Goal: Navigation & Orientation: Find specific page/section

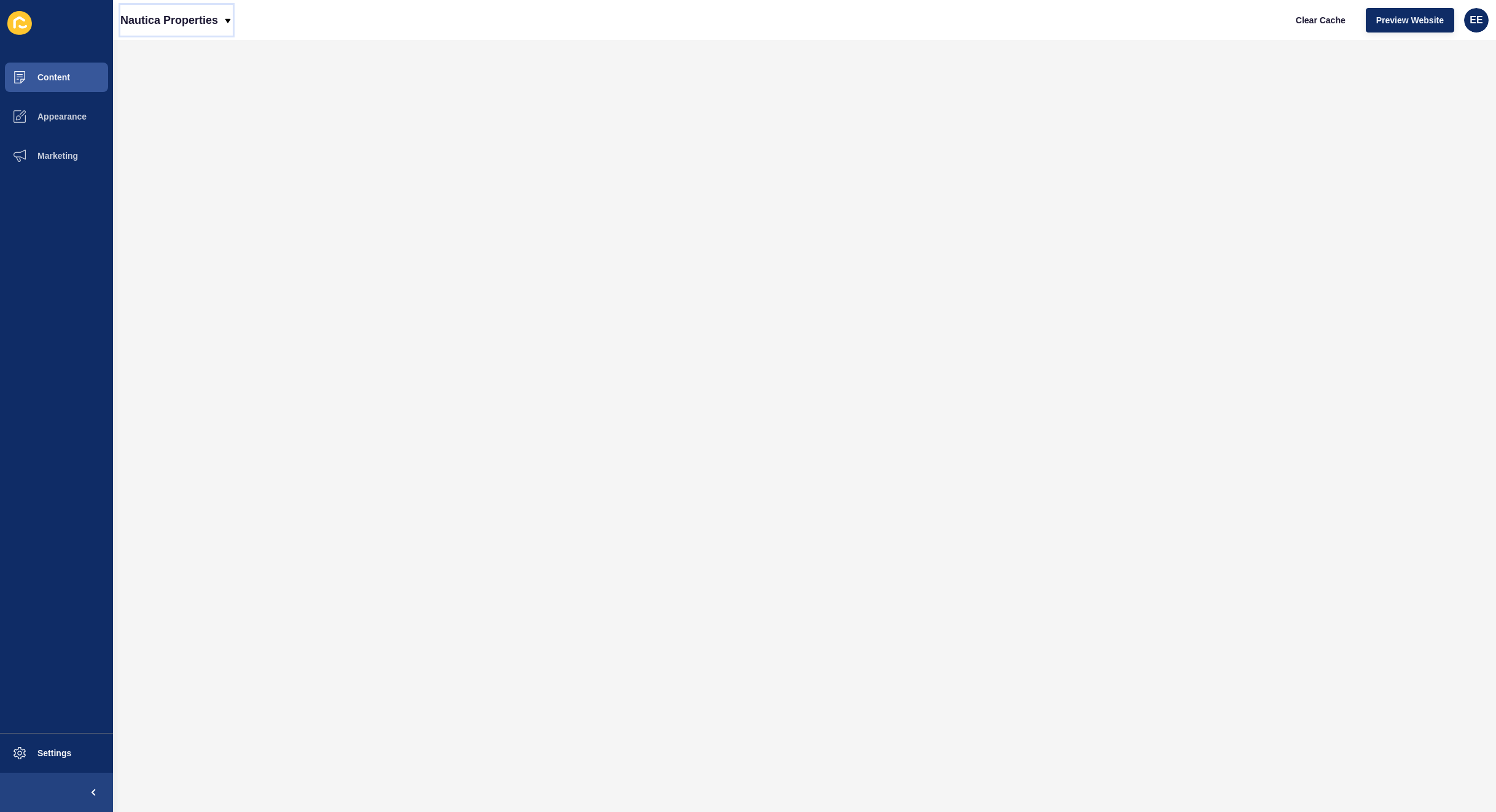
click at [232, 20] on icon at bounding box center [228, 20] width 10 height 10
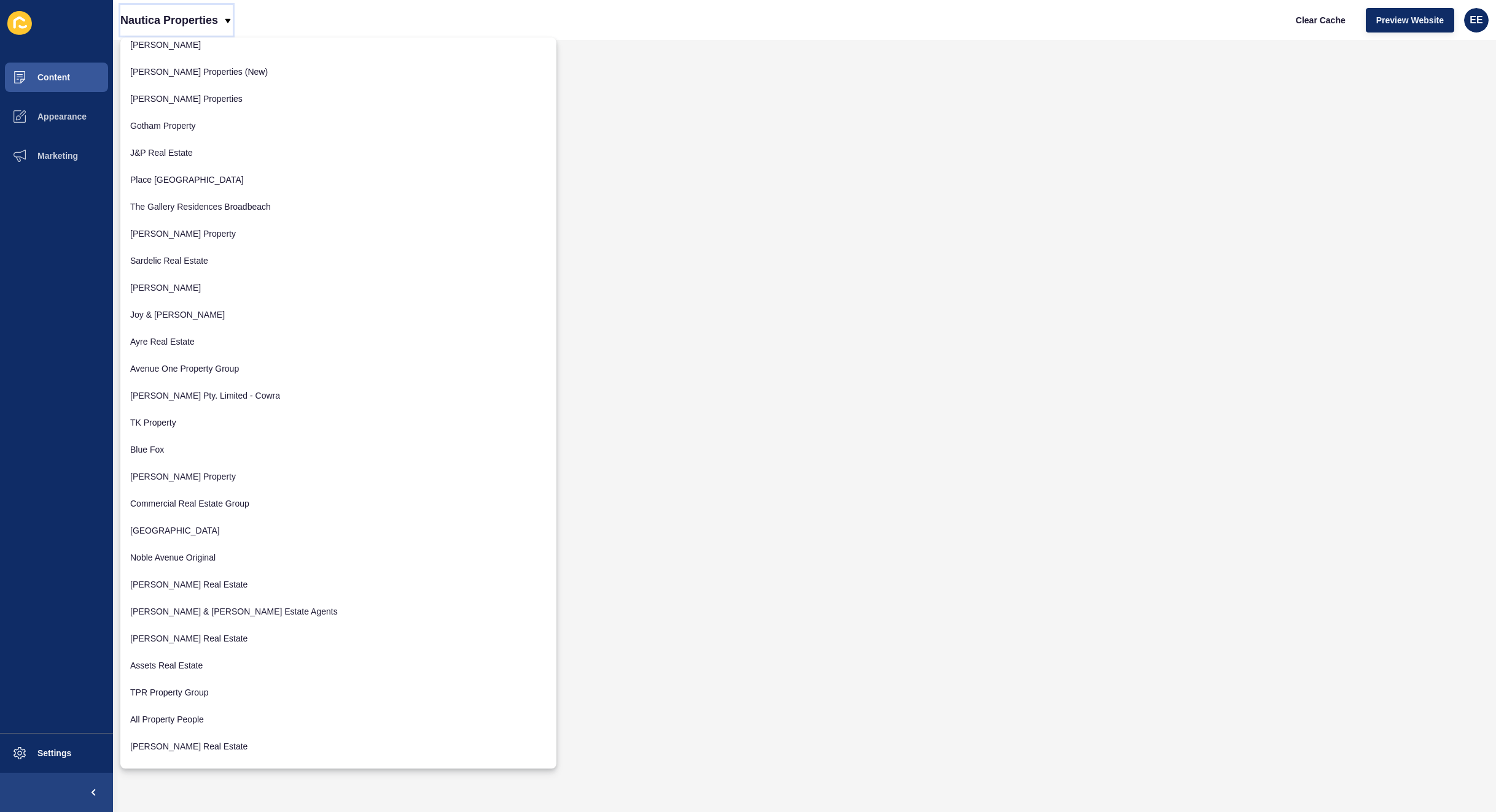
scroll to position [1064, 0]
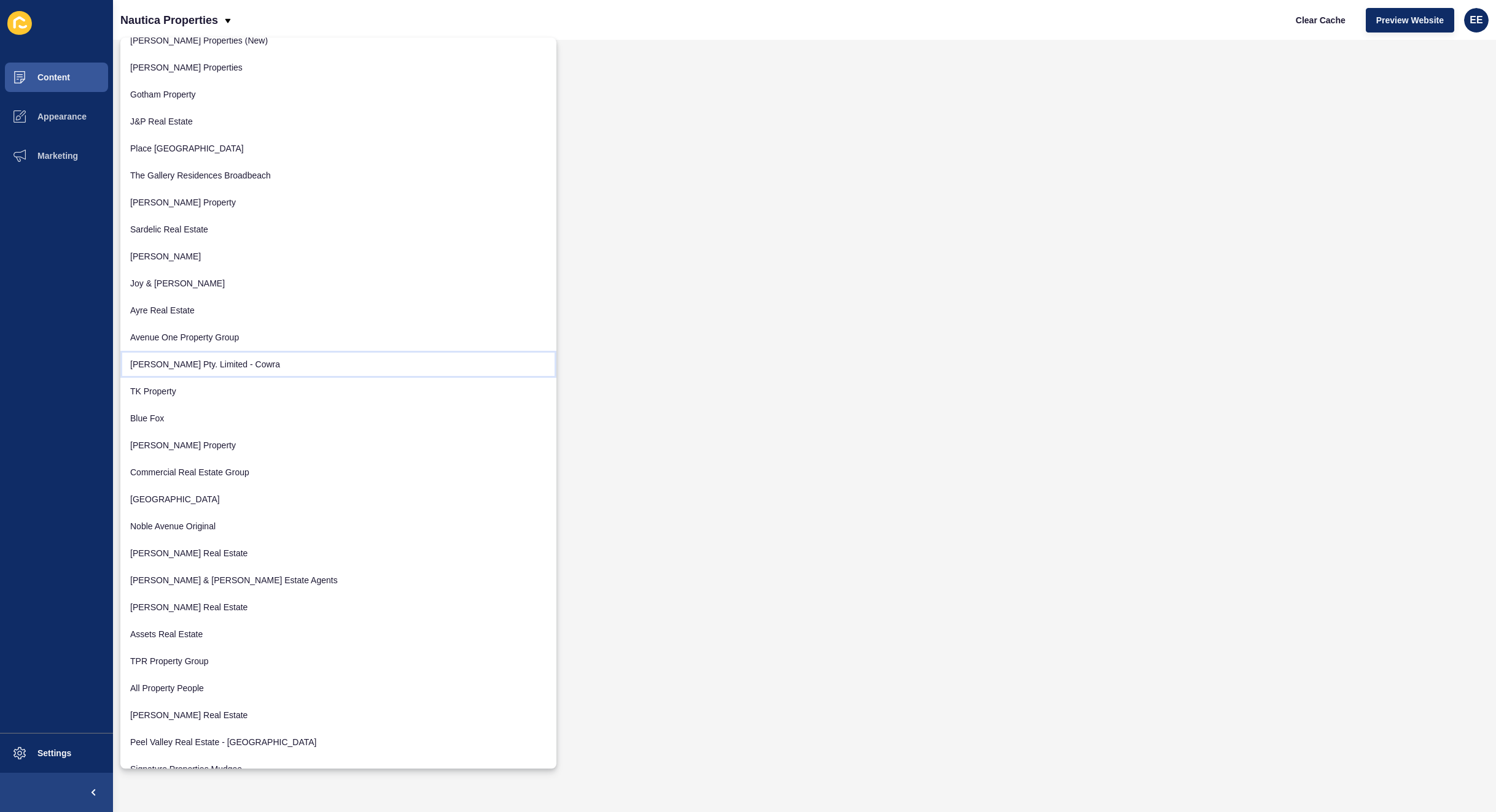
click at [232, 368] on link "[PERSON_NAME] Pty. Limited - Cowra" at bounding box center [338, 364] width 436 height 27
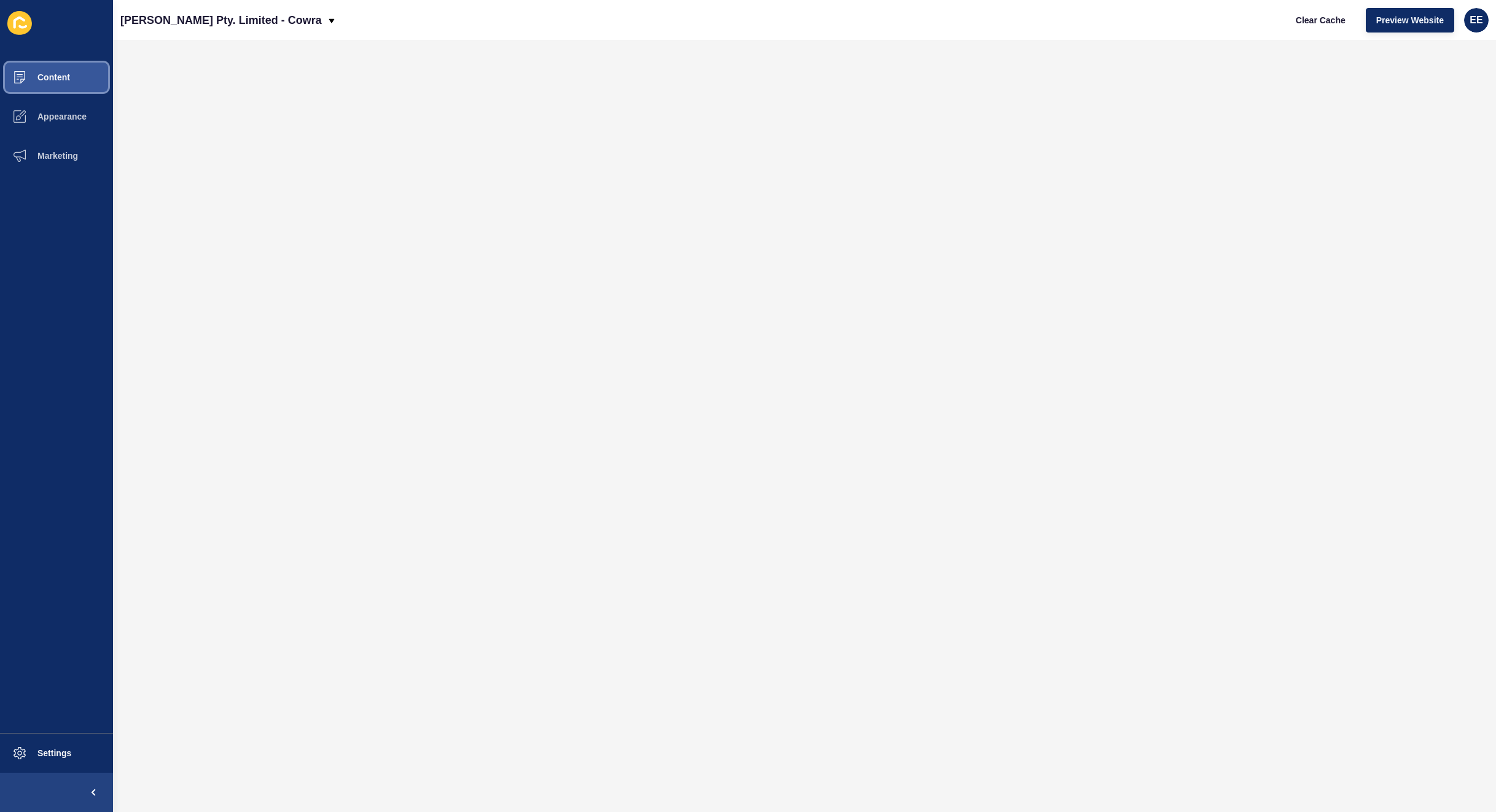
click at [89, 77] on button "Content" at bounding box center [56, 77] width 113 height 39
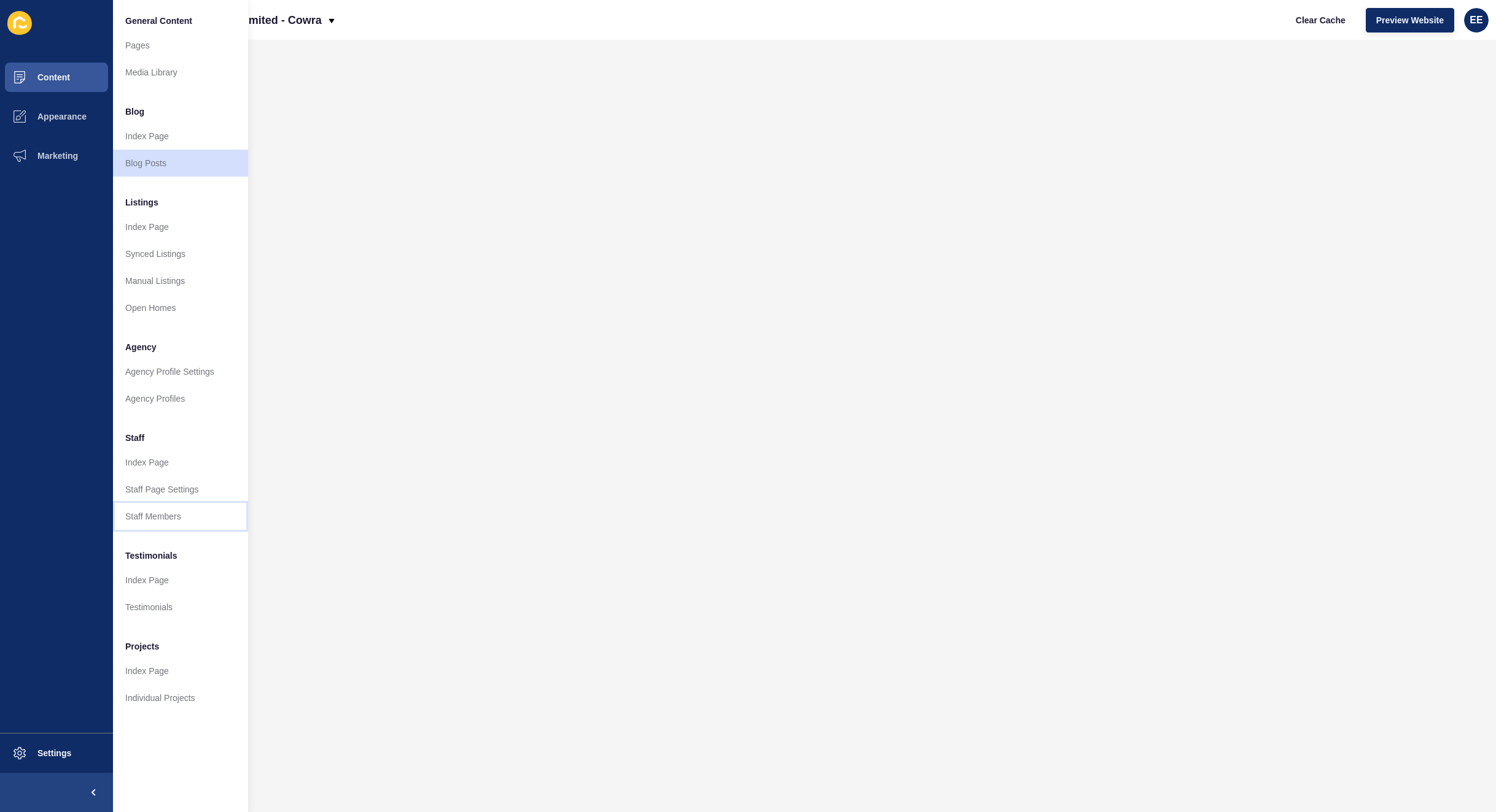
click at [168, 521] on link "Staff Members" at bounding box center [181, 516] width 135 height 27
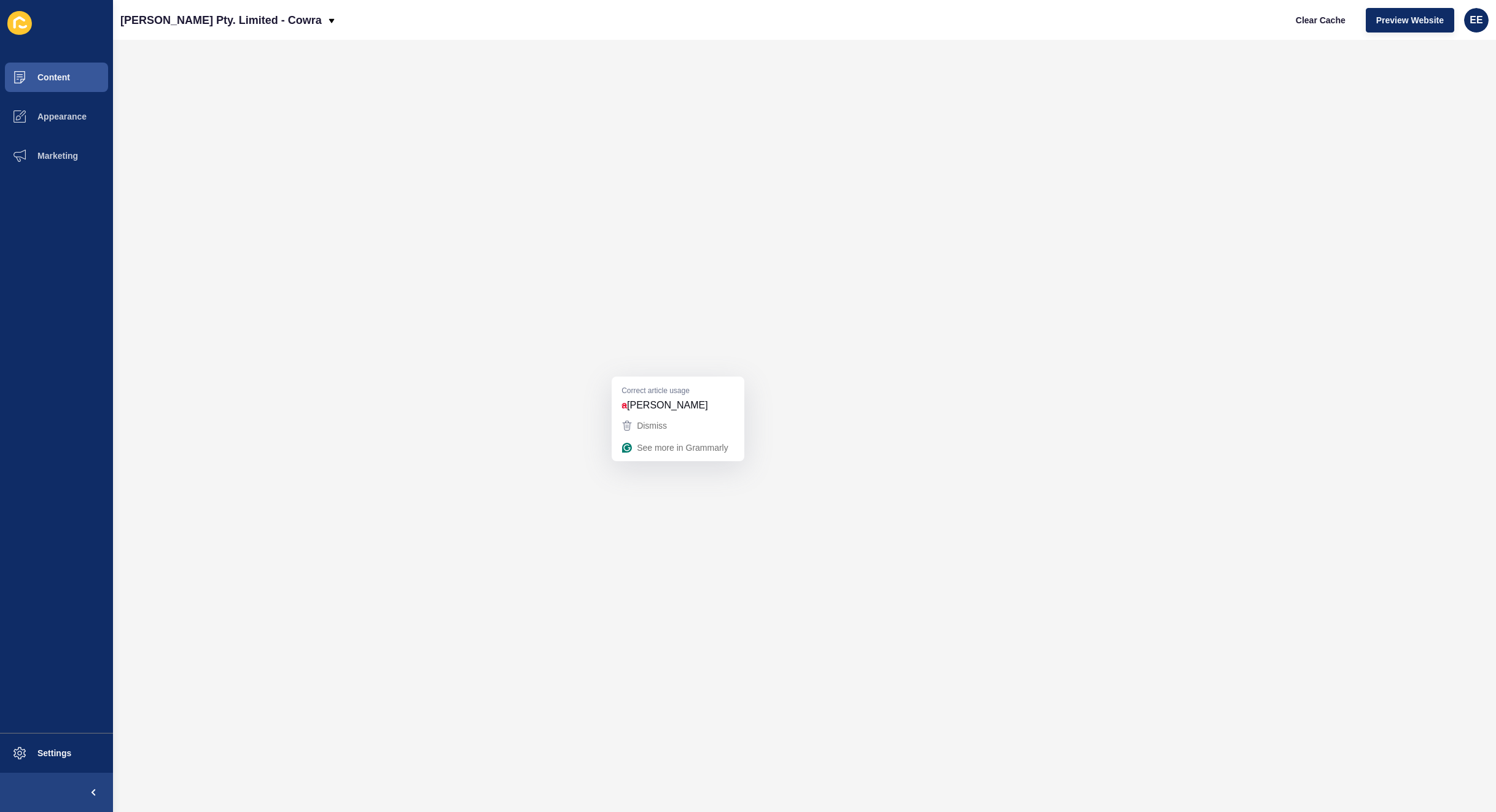
click at [642, 396] on div "a [PERSON_NAME]" at bounding box center [677, 405] width 118 height 20
click at [216, 379] on strong "well-versed" at bounding box center [208, 380] width 54 height 14
click at [68, 73] on span "Content" at bounding box center [34, 77] width 72 height 10
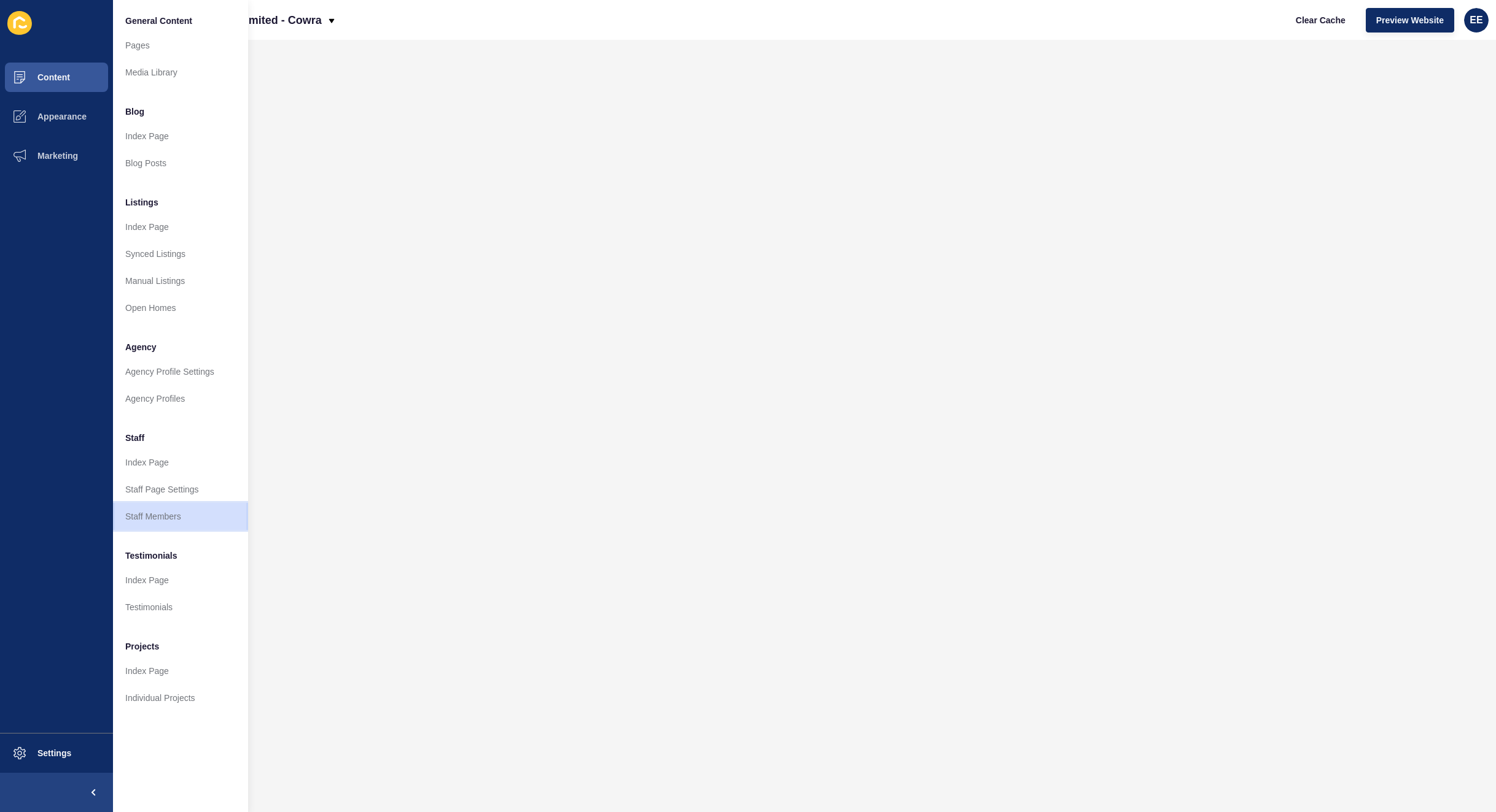
click at [166, 510] on link "Staff Members" at bounding box center [181, 516] width 135 height 27
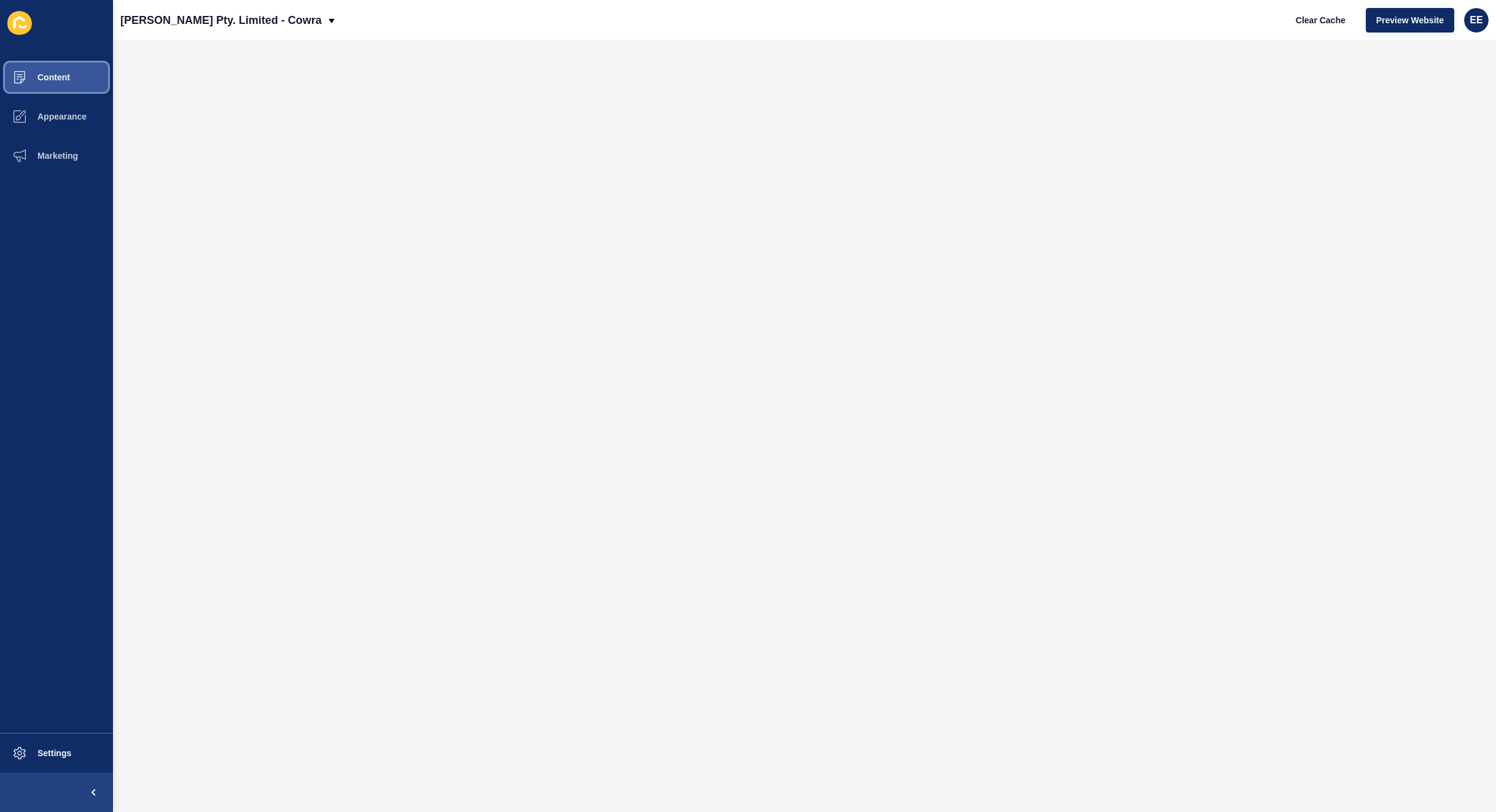
click at [59, 82] on button "Content" at bounding box center [56, 77] width 113 height 39
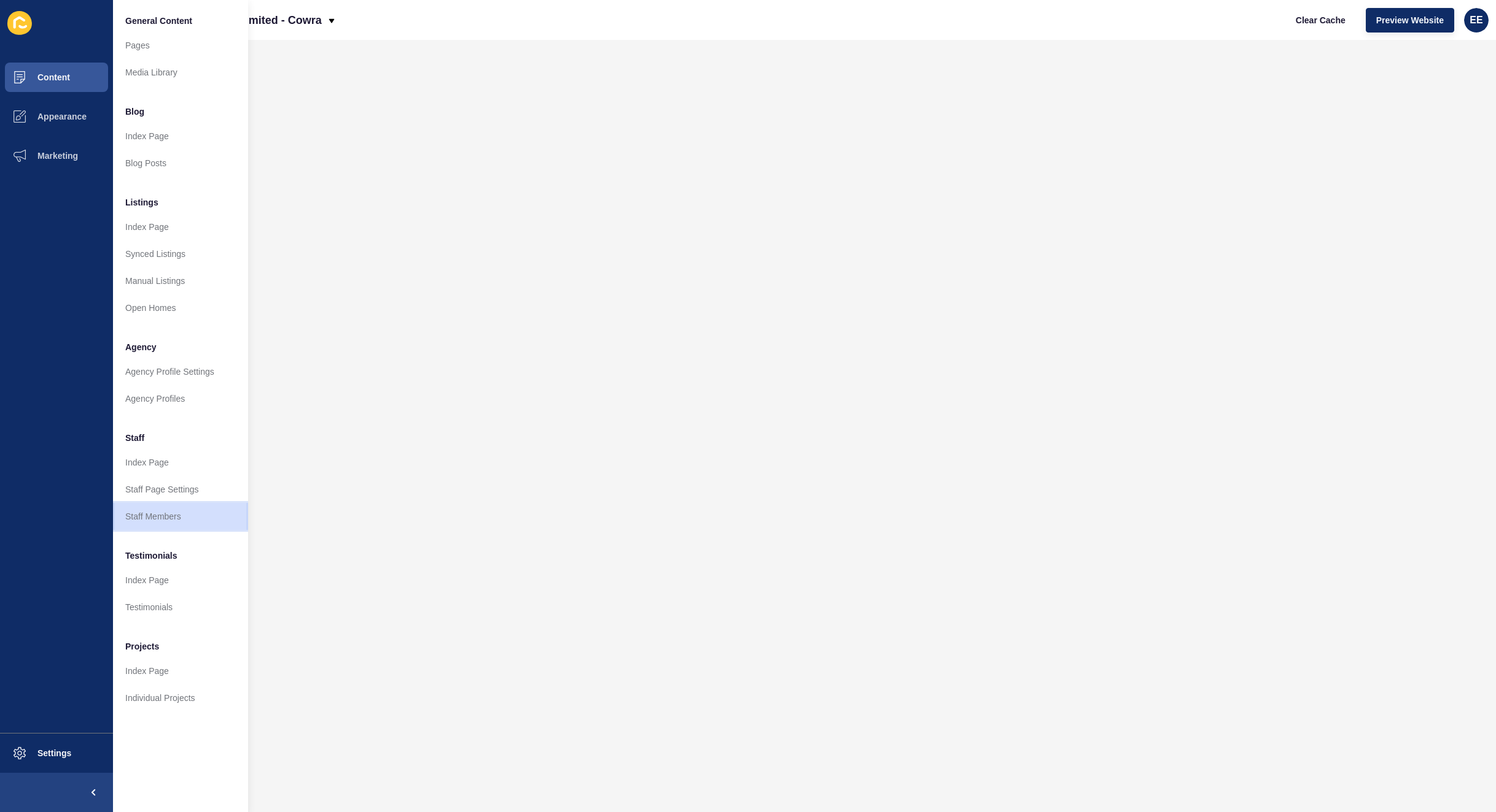
click at [162, 521] on link "Staff Members" at bounding box center [181, 516] width 135 height 27
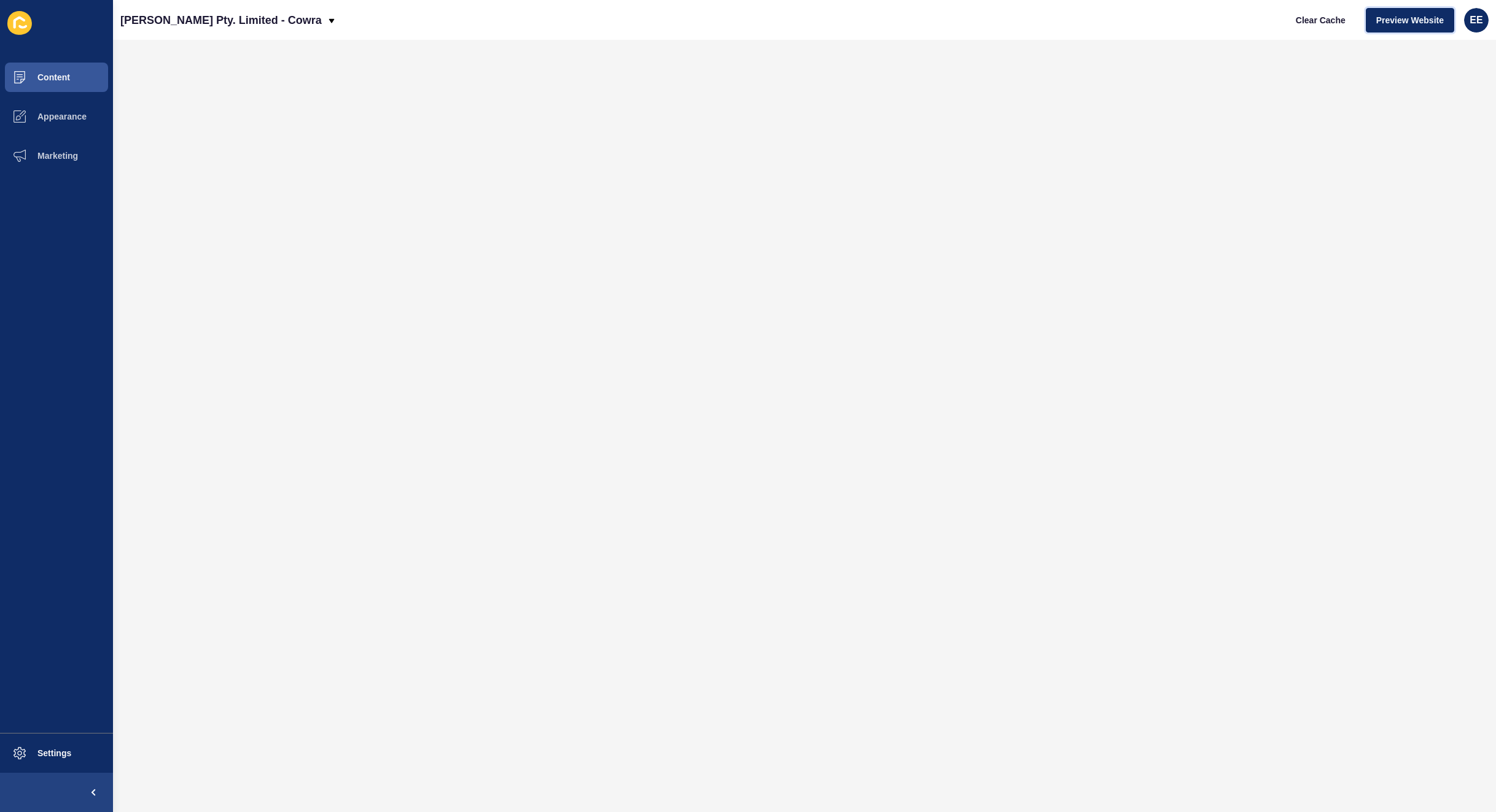
click at [1417, 22] on span "Preview Website" at bounding box center [1409, 20] width 67 height 12
click at [1479, 23] on span "EE" at bounding box center [1475, 20] width 13 height 12
drag, startPoint x: 1429, startPoint y: 99, endPoint x: 1486, endPoint y: 105, distance: 57.3
click at [1438, 99] on link "Logout" at bounding box center [1446, 101] width 90 height 27
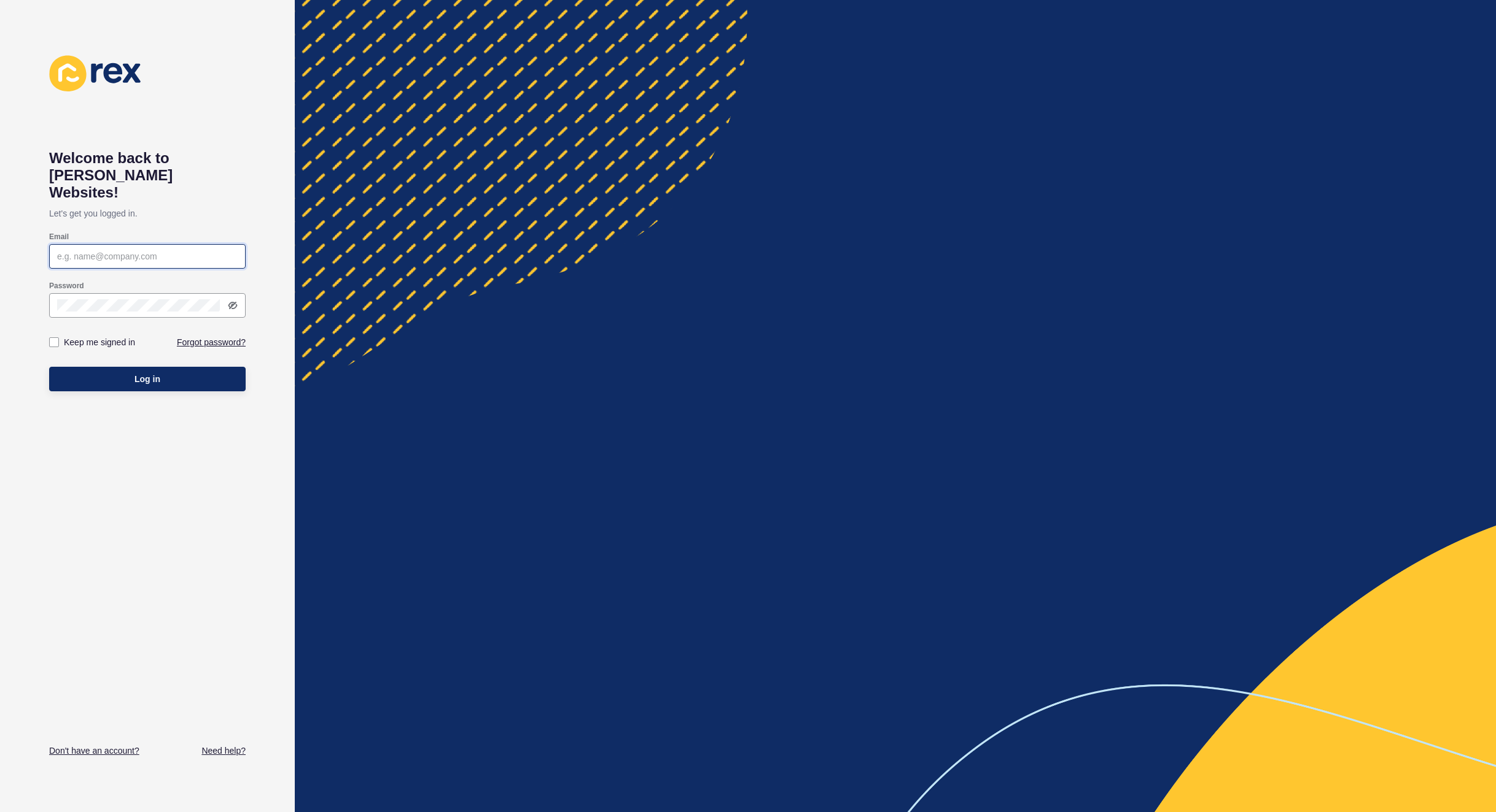
type input "[PERSON_NAME][EMAIL_ADDRESS][PERSON_NAME][DOMAIN_NAME]"
click at [117, 367] on button "Log in" at bounding box center [147, 379] width 196 height 24
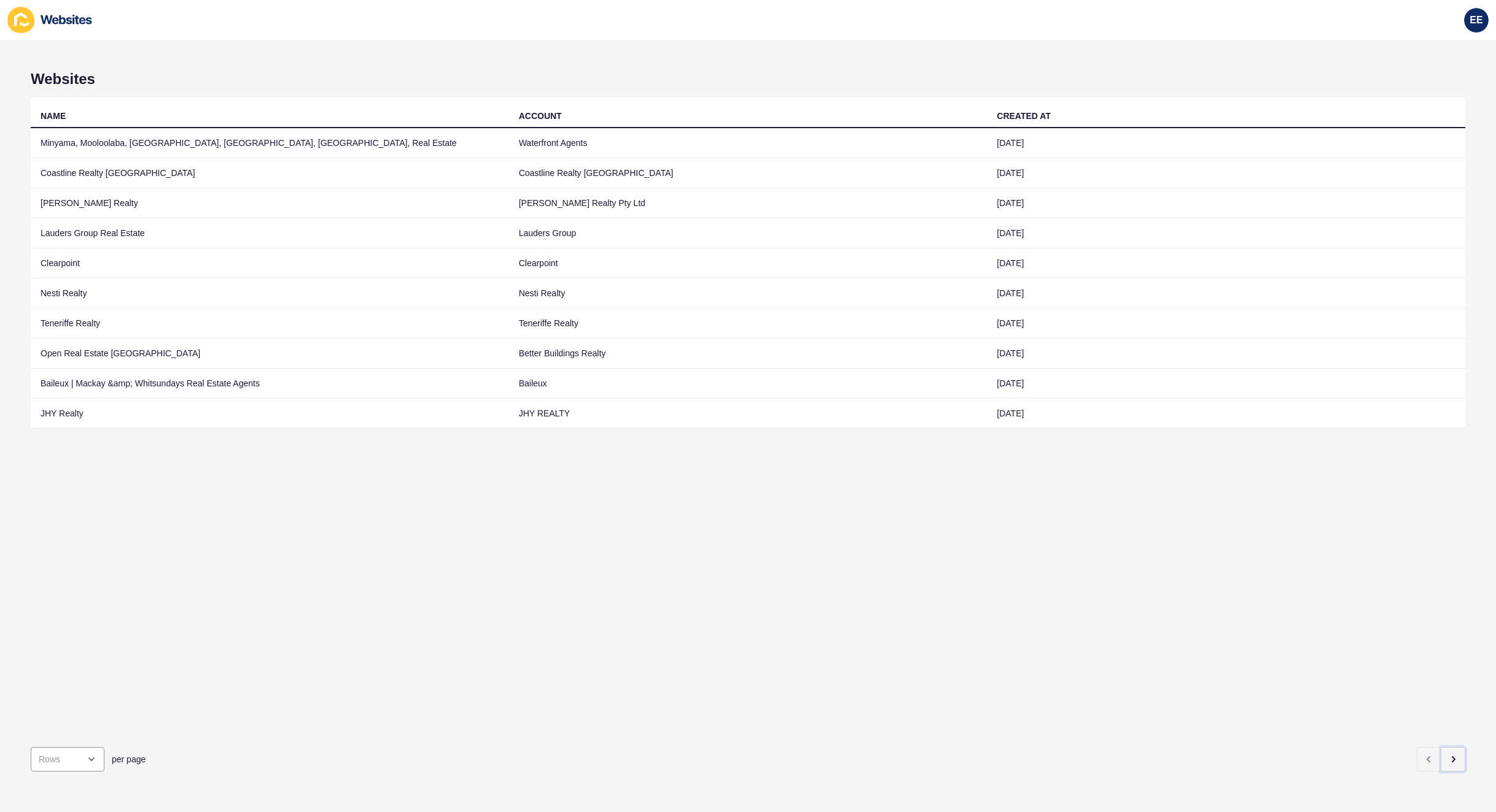
click at [1452, 758] on icon "button" at bounding box center [1453, 760] width 3 height 5
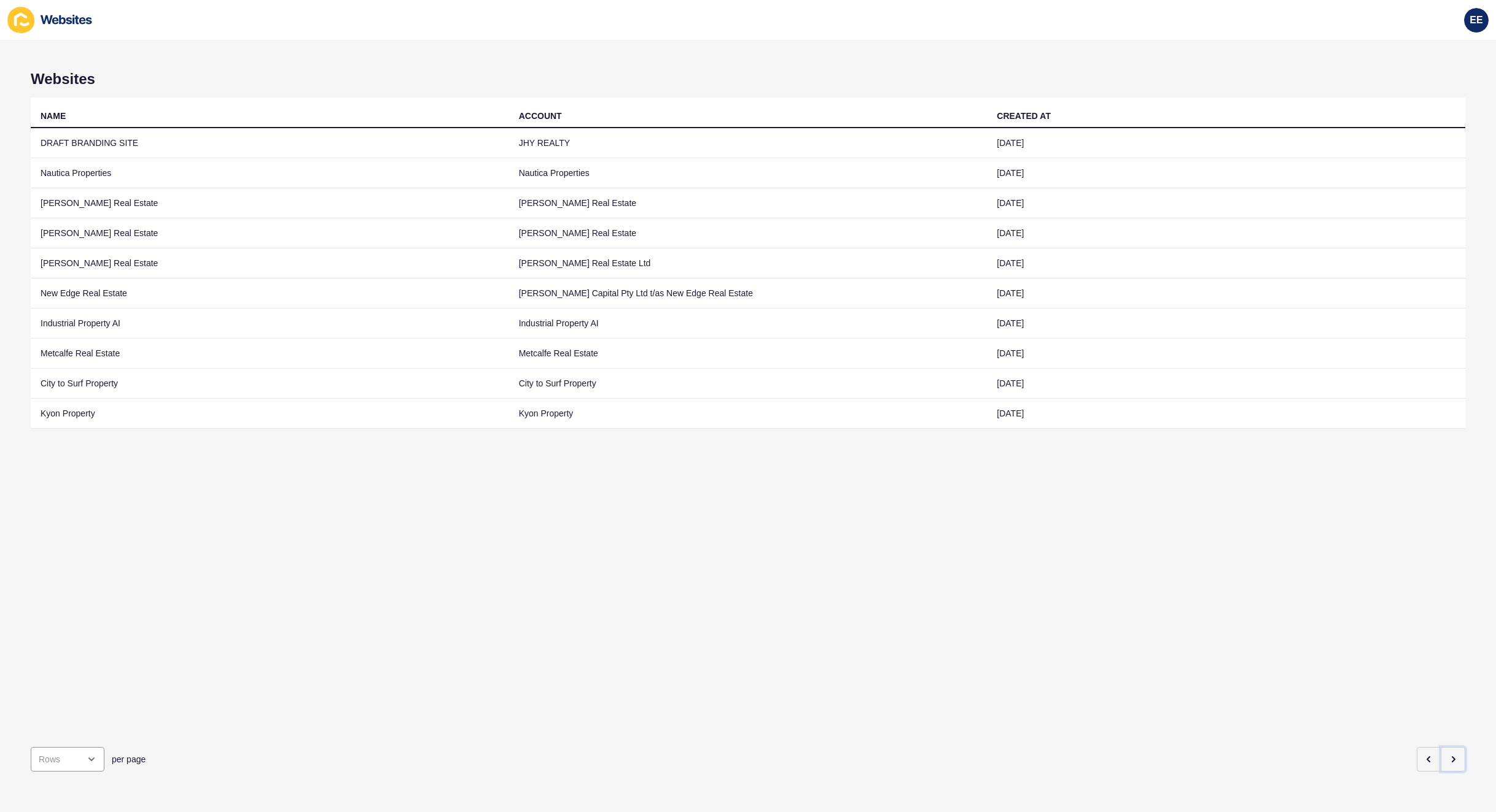
click at [1452, 758] on icon "button" at bounding box center [1453, 760] width 3 height 5
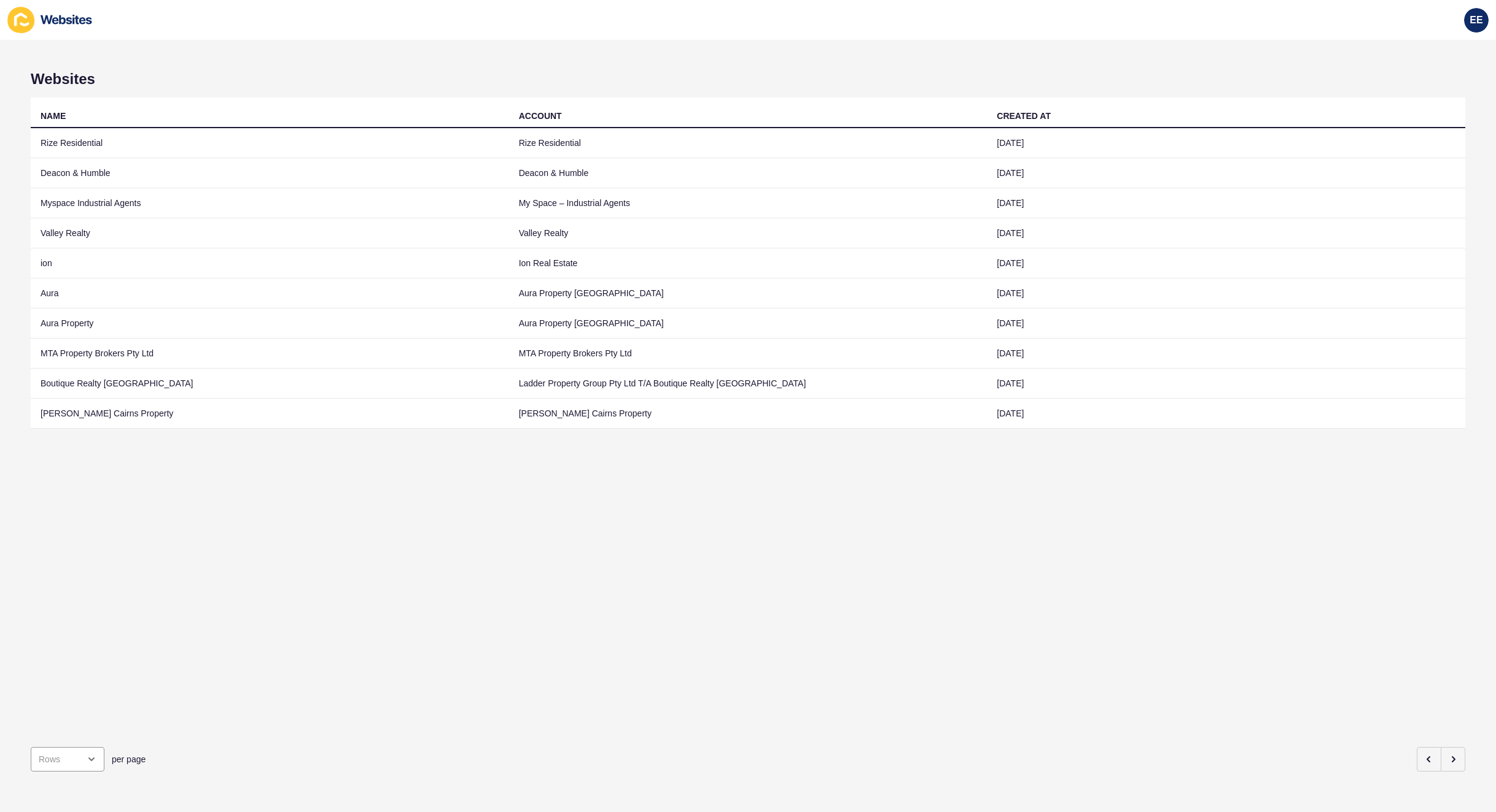
click at [55, 320] on td "Aura Property" at bounding box center [269, 323] width 478 height 30
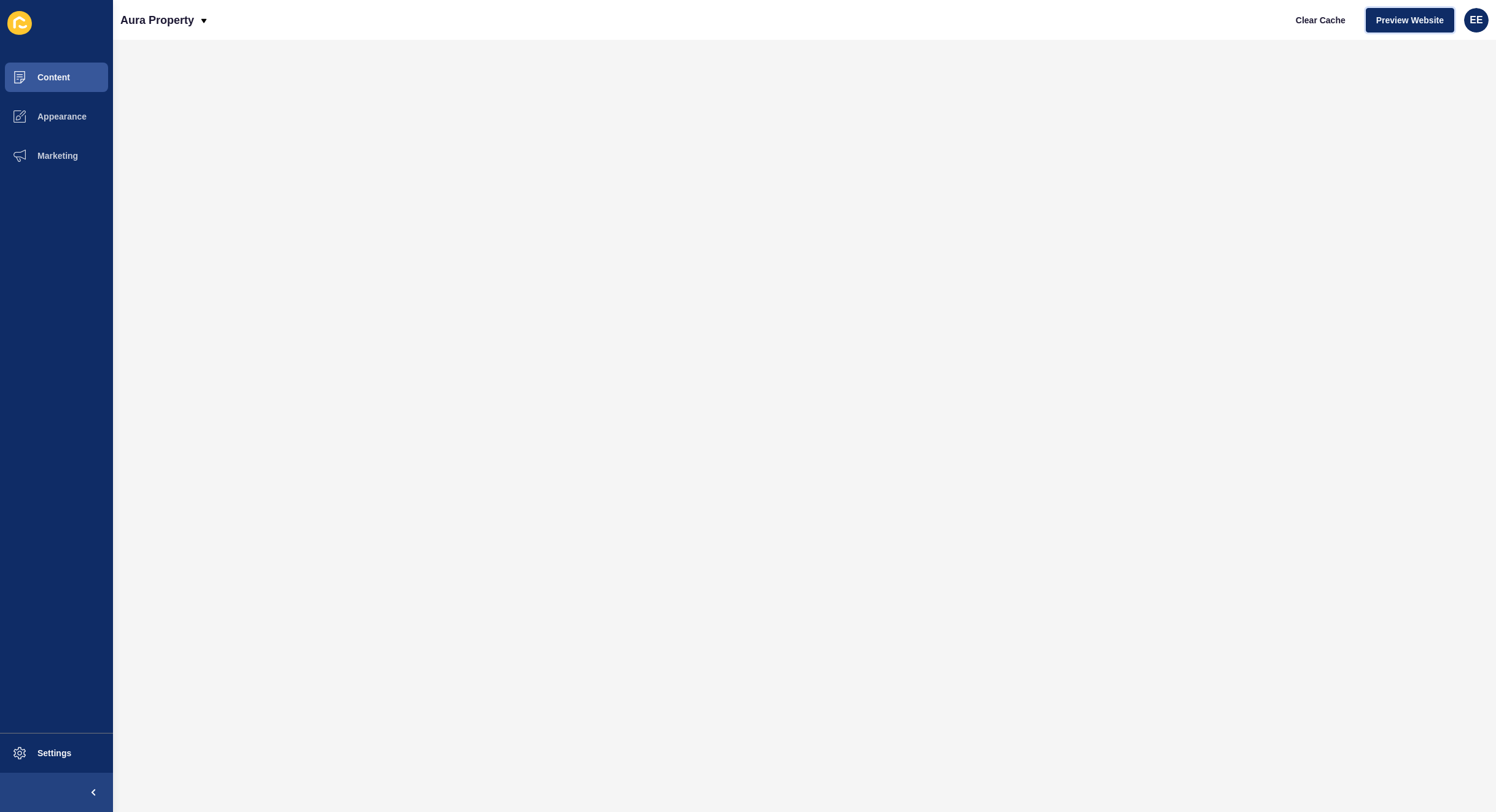
click at [1409, 18] on span "Preview Website" at bounding box center [1409, 20] width 67 height 12
click at [1365, 8] on button "Preview Website" at bounding box center [1409, 20] width 88 height 24
